Goal: Transaction & Acquisition: Purchase product/service

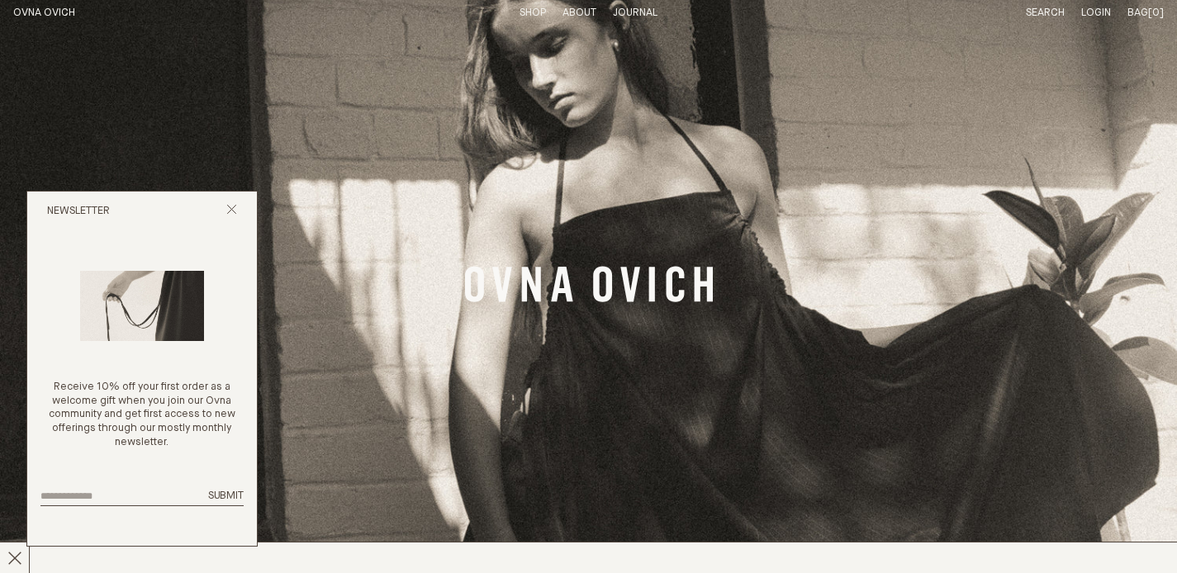
click at [1051, 16] on link "Search" at bounding box center [1045, 12] width 39 height 11
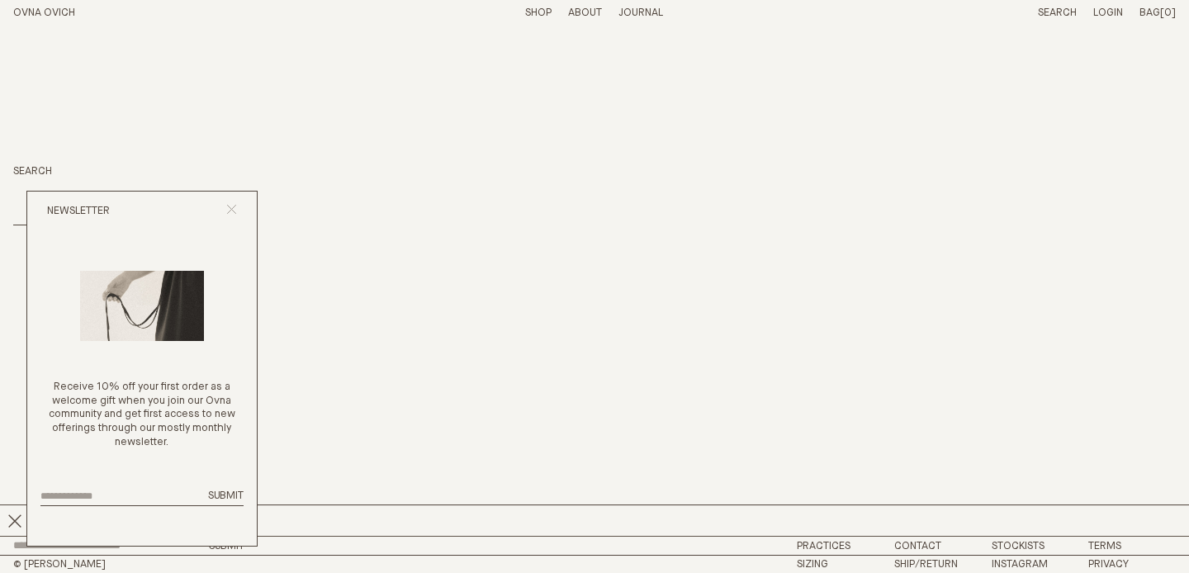
click at [228, 206] on line "Close popup" at bounding box center [231, 209] width 9 height 9
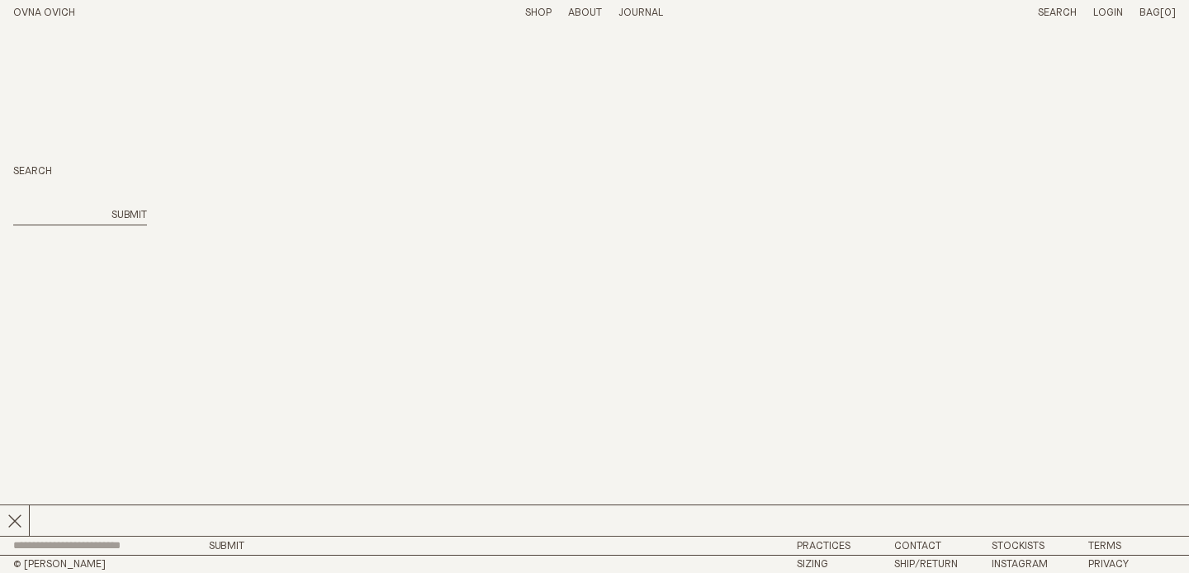
click at [75, 213] on input "search" at bounding box center [57, 216] width 88 height 14
type input "*****"
click at [112, 209] on button "Submit" at bounding box center [130, 216] width 36 height 14
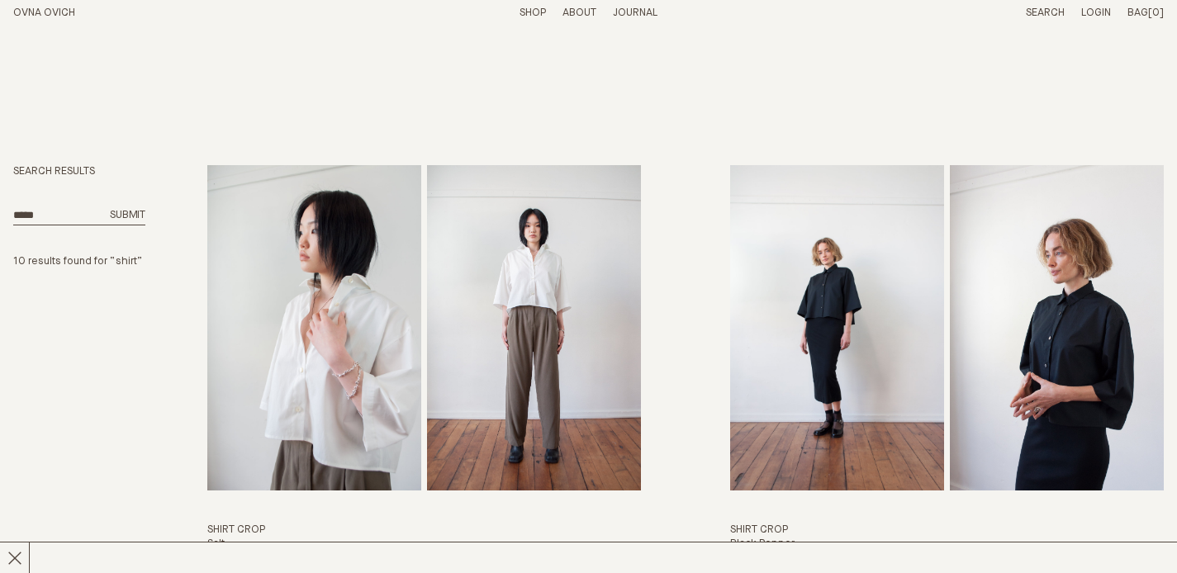
click at [526, 8] on link "Shop" at bounding box center [533, 12] width 26 height 11
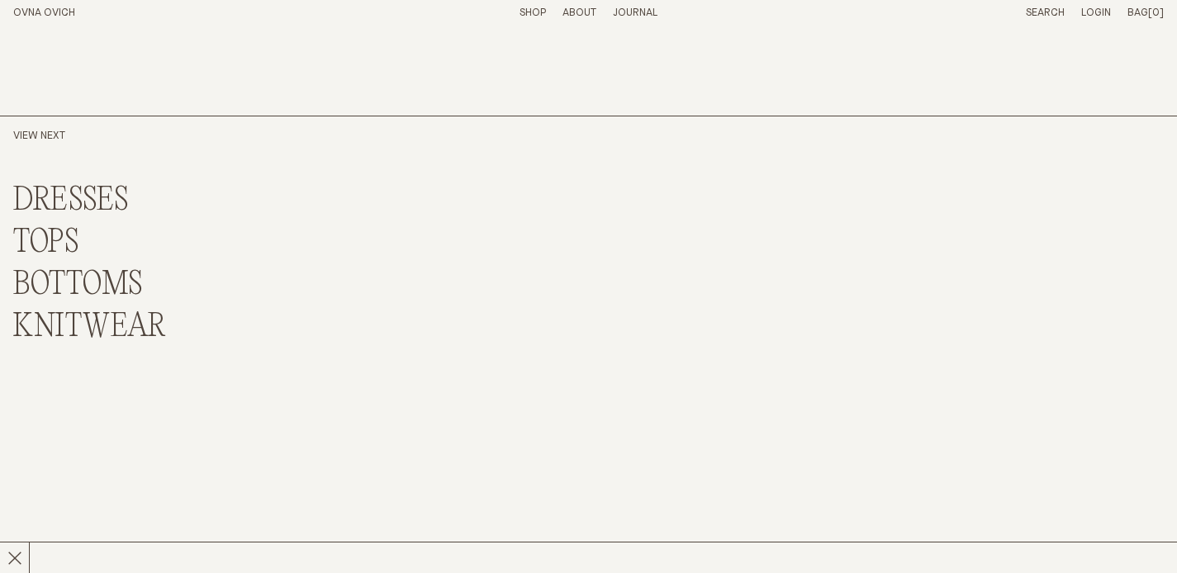
scroll to position [4164, 0]
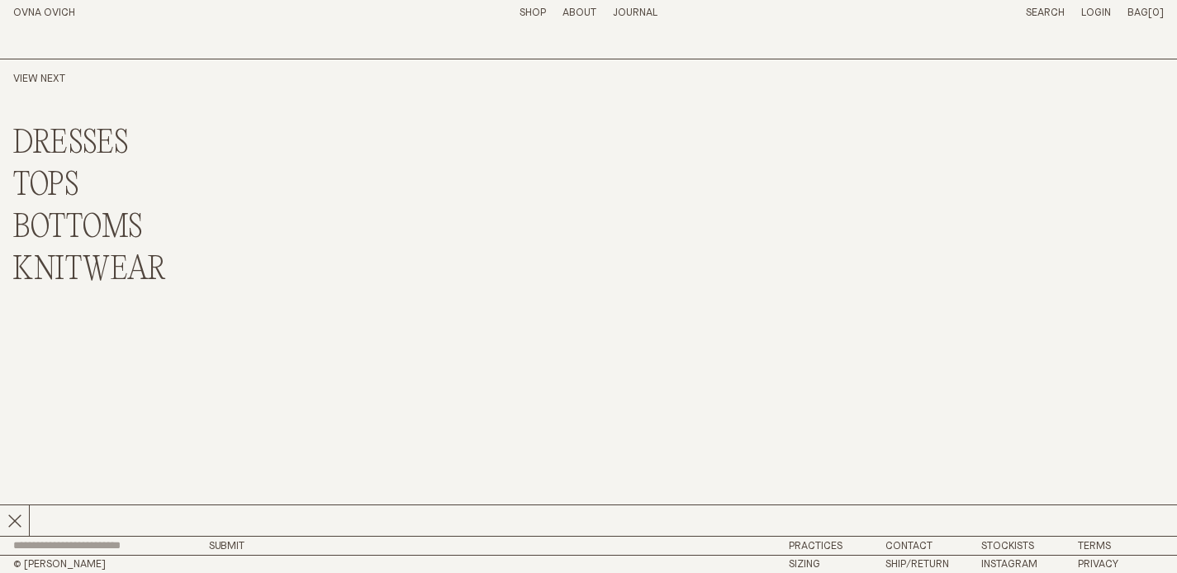
click at [97, 144] on link "DRESSES" at bounding box center [71, 144] width 116 height 36
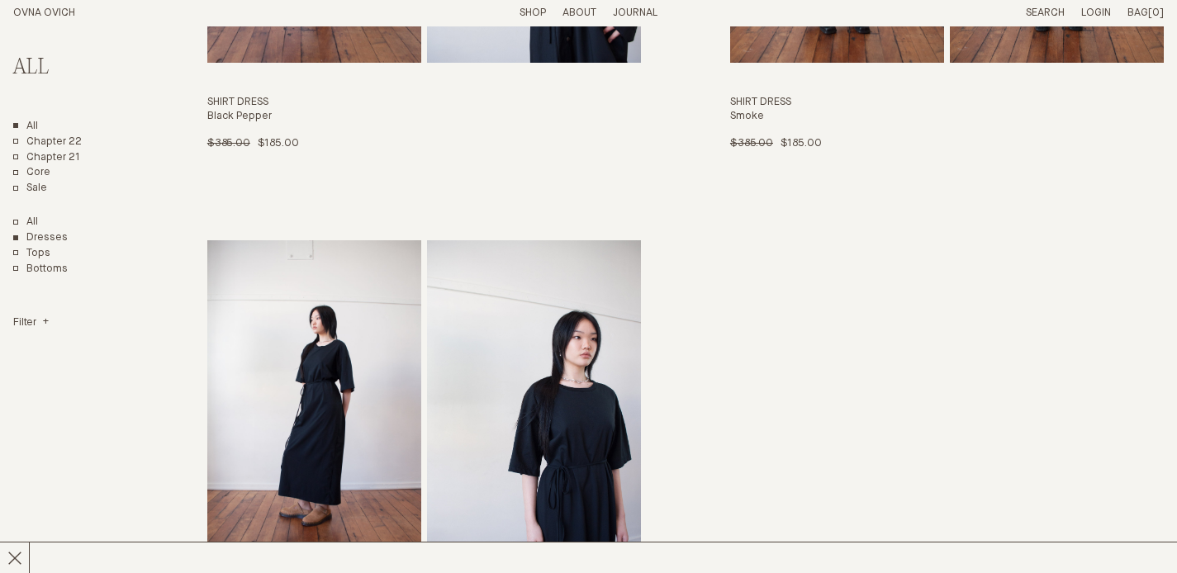
scroll to position [2220, 0]
